Goal: Communication & Community: Answer question/provide support

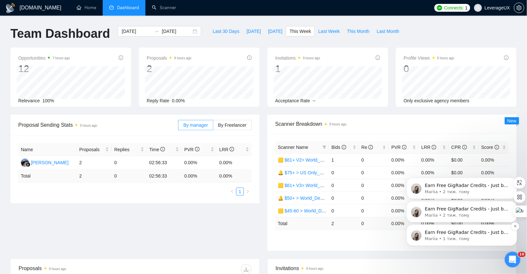
click at [464, 233] on p "Earn Free GigRadar Credits - Just by Sharing Your Story! 💬 Want more credits fo…" at bounding box center [467, 232] width 84 height 7
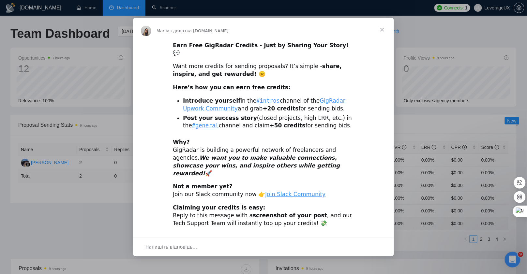
click at [382, 39] on span "Закрити" at bounding box center [381, 29] width 23 height 23
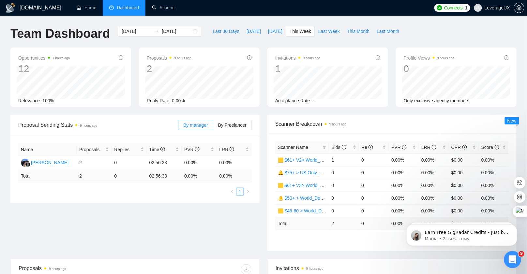
click at [513, 256] on icon "Відкрити програму для спілкування Intercom" at bounding box center [511, 259] width 11 height 11
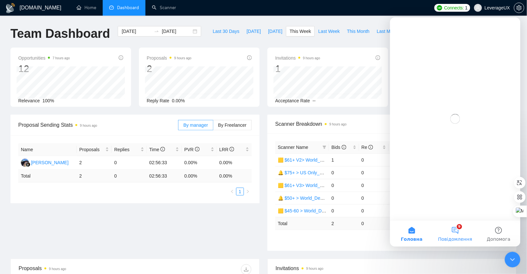
click at [455, 232] on button "9 Повідомлення" at bounding box center [454, 233] width 43 height 26
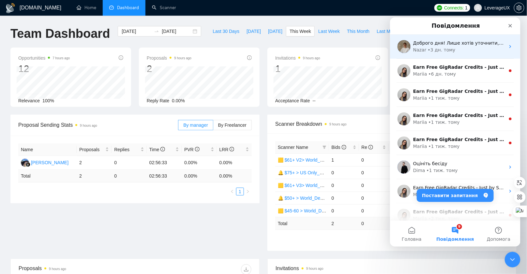
click at [443, 49] on div "• 3 дн. тому" at bounding box center [441, 49] width 28 height 7
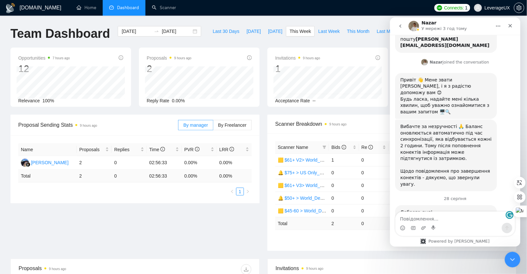
scroll to position [111, 0]
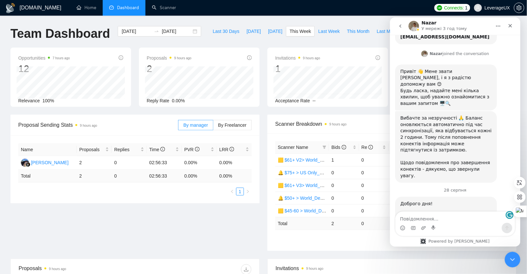
click at [427, 222] on textarea "Повідомлення..." at bounding box center [454, 217] width 119 height 11
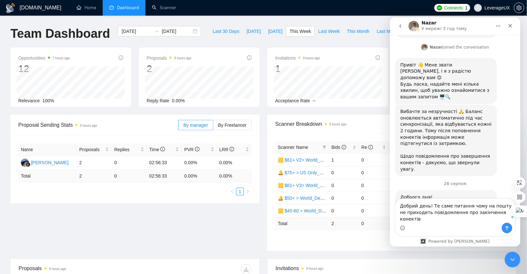
type textarea "Добрий день! Те саме питання чому на пошту не приходить повідомлення про закінч…"
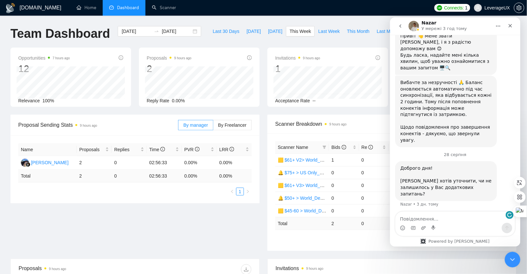
scroll to position [152, 0]
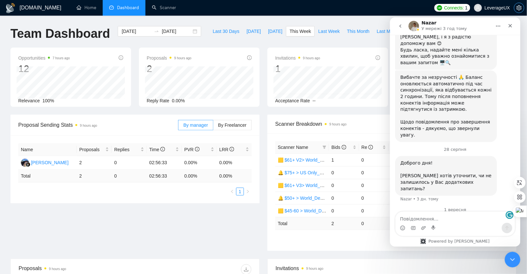
click at [521, 10] on icon "setting" at bounding box center [519, 7] width 5 height 5
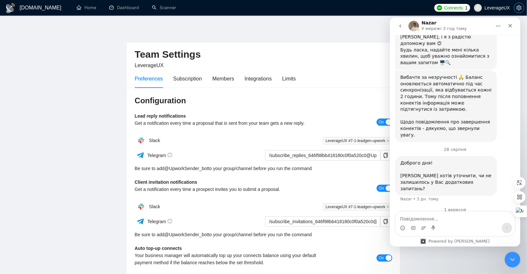
click at [521, 9] on icon "setting" at bounding box center [519, 7] width 5 height 5
click at [291, 77] on div "Limits" at bounding box center [289, 79] width 14 height 8
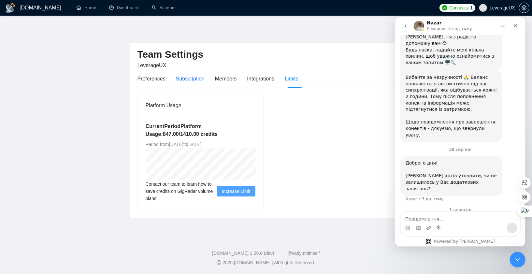
click at [189, 77] on div "Subscription" at bounding box center [190, 79] width 29 height 8
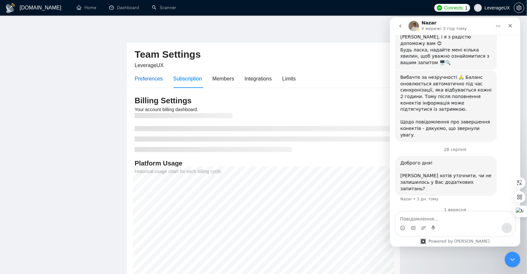
click at [157, 78] on div "Preferences" at bounding box center [149, 79] width 28 height 8
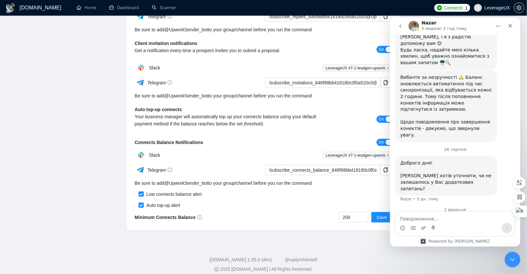
scroll to position [145, 0]
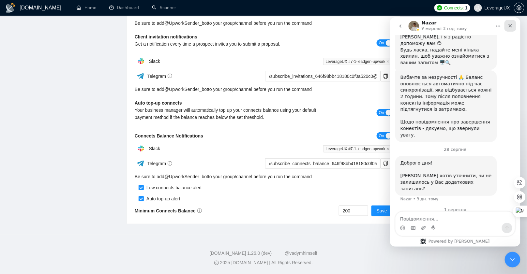
click at [509, 27] on icon "Закрити" at bounding box center [509, 25] width 5 height 5
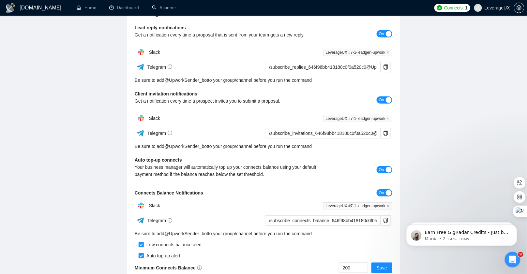
scroll to position [21, 0]
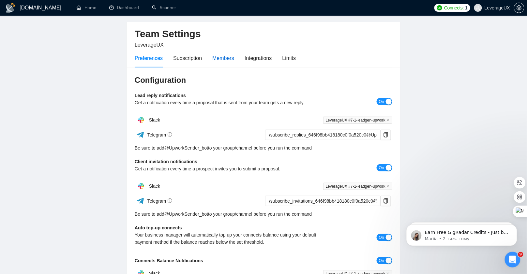
click at [218, 56] on div "Members" at bounding box center [223, 58] width 22 height 8
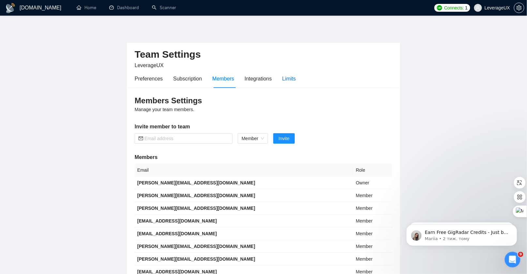
click at [291, 77] on div "Limits" at bounding box center [289, 79] width 14 height 8
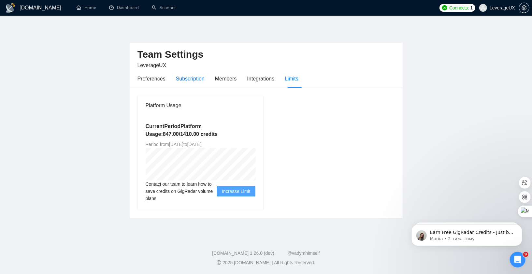
click at [187, 76] on div "Subscription" at bounding box center [190, 79] width 29 height 8
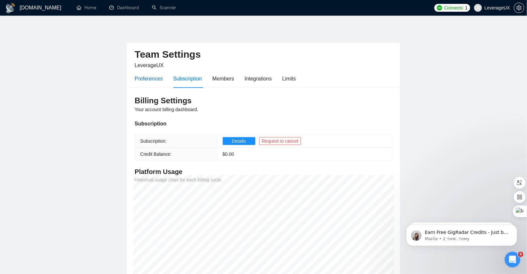
click at [160, 80] on div "Preferences" at bounding box center [149, 79] width 28 height 8
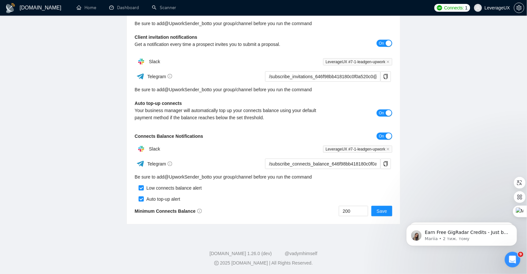
scroll to position [145, 0]
click at [511, 259] on icon "Відкрити програму для спілкування Intercom" at bounding box center [511, 259] width 11 height 11
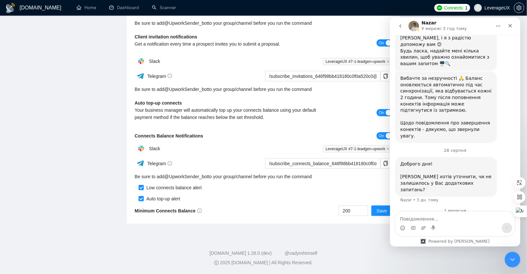
scroll to position [152, 0]
click at [431, 223] on div "Месенджер Intercom" at bounding box center [433, 228] width 5 height 10
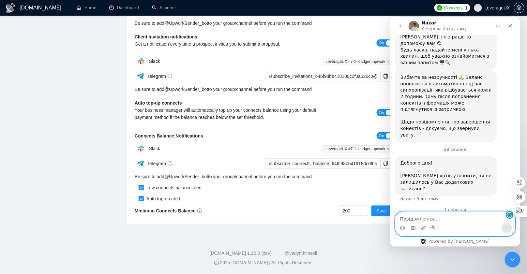
click at [423, 217] on textarea "Повідомлення..." at bounding box center [454, 217] width 119 height 11
type textarea "не на пошту, телеграм або слак підключені"
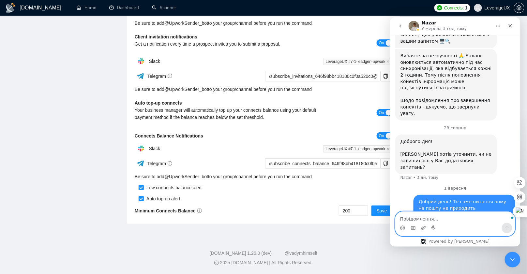
scroll to position [173, 0]
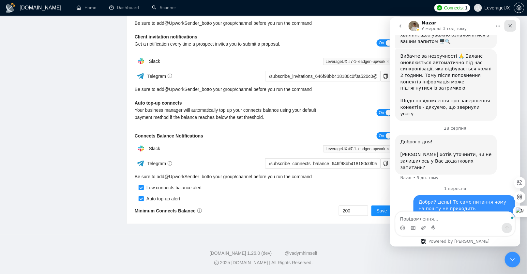
click at [510, 23] on icon "Закрити" at bounding box center [509, 25] width 5 height 5
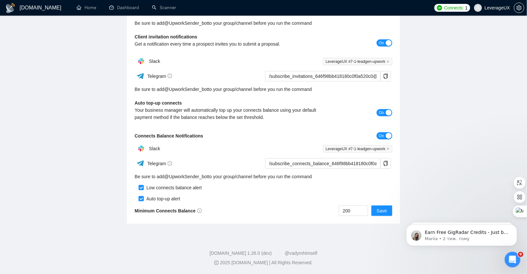
scroll to position [0, 0]
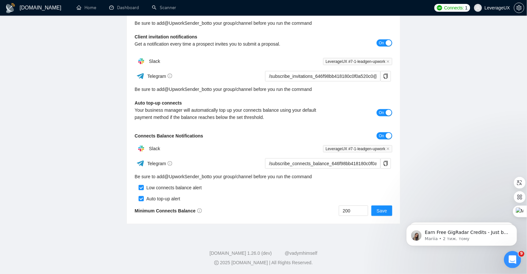
click at [514, 258] on icon "Відкрити програму для спілкування Intercom" at bounding box center [511, 259] width 11 height 11
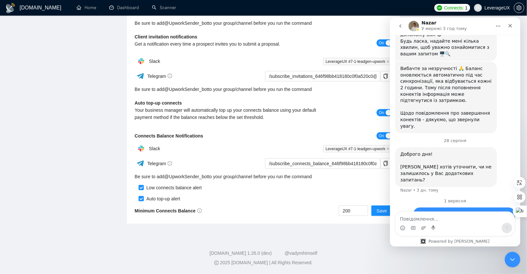
scroll to position [173, 0]
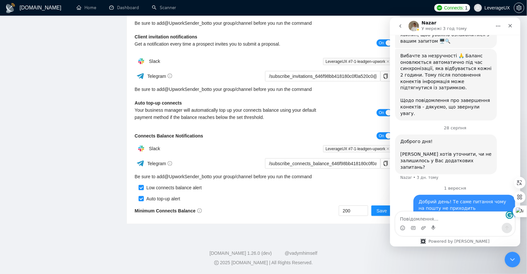
click at [432, 222] on textarea "Повідомлення..." at bounding box center [454, 217] width 119 height 11
type textarea "[URL][DOMAIN_NAME]"
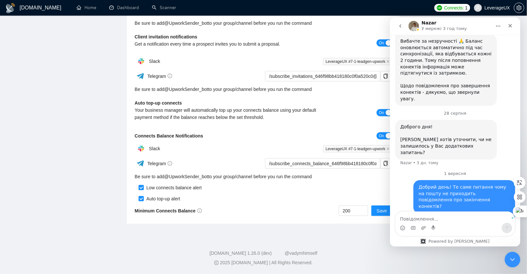
scroll to position [188, 0]
click at [398, 21] on button "go back" at bounding box center [400, 26] width 12 height 12
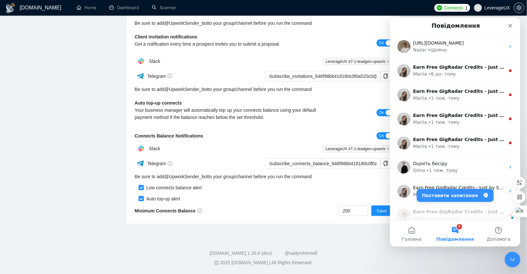
scroll to position [0, 0]
